Goal: Browse casually: Explore the website without a specific task or goal

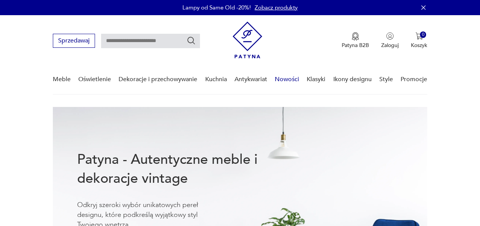
click at [283, 82] on link "Nowości" at bounding box center [286, 79] width 24 height 29
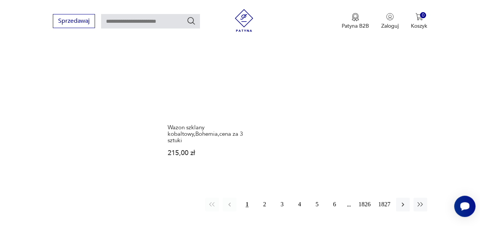
scroll to position [940, 0]
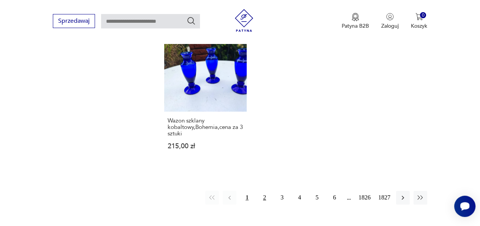
click at [262, 191] on button "2" at bounding box center [264, 198] width 14 height 14
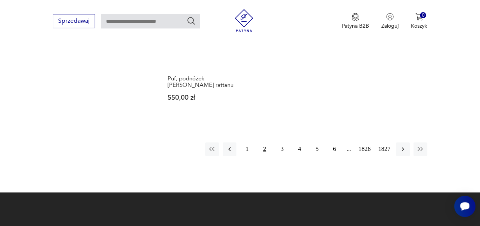
scroll to position [1010, 0]
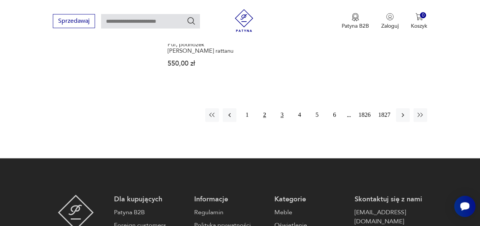
click at [281, 122] on button "3" at bounding box center [282, 115] width 14 height 14
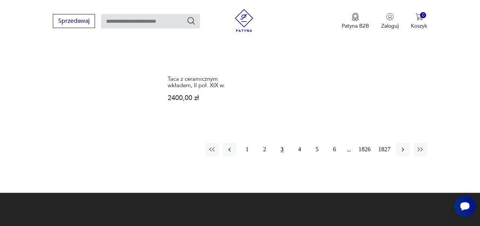
scroll to position [983, 0]
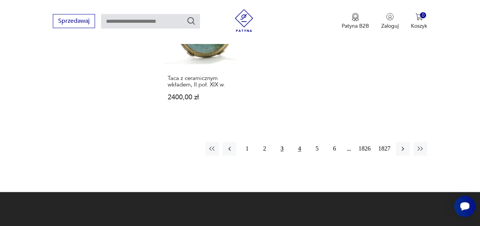
click at [297, 142] on button "4" at bounding box center [299, 149] width 14 height 14
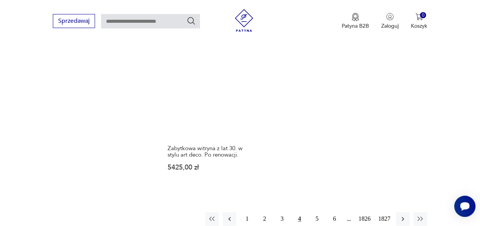
scroll to position [976, 0]
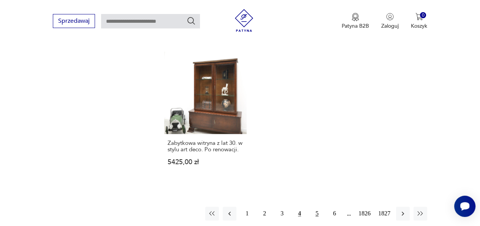
click at [315, 207] on button "5" at bounding box center [317, 214] width 14 height 14
